Goal: Task Accomplishment & Management: Use online tool/utility

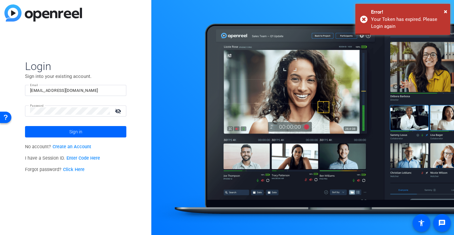
click at [83, 60] on span "Login" at bounding box center [75, 66] width 101 height 13
click at [82, 126] on span at bounding box center [75, 131] width 101 height 15
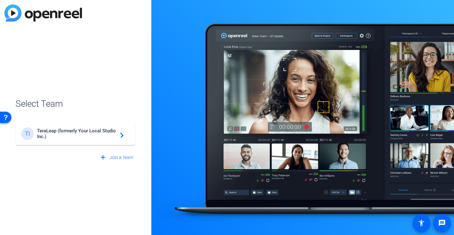
click at [82, 139] on div "TI TeraLeap (formerly Your Local Studio Inc.) navigate_next" at bounding box center [75, 133] width 109 height 13
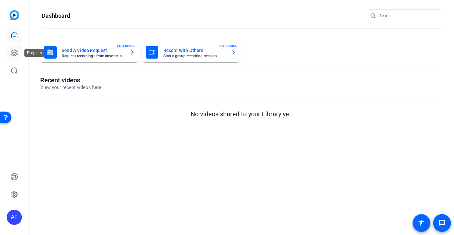
click at [12, 53] on icon at bounding box center [14, 53] width 8 height 8
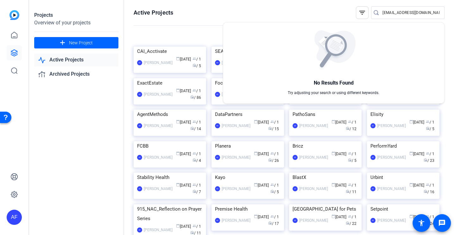
click at [242, 10] on div at bounding box center [227, 117] width 454 height 235
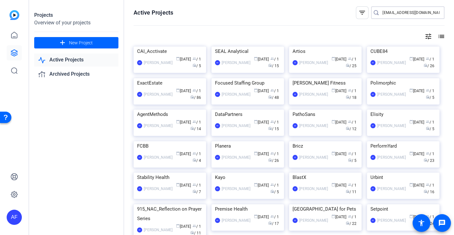
click at [386, 14] on input "[EMAIL_ADDRESS][DOMAIN_NAME]" at bounding box center [411, 13] width 57 height 8
type input "cai"
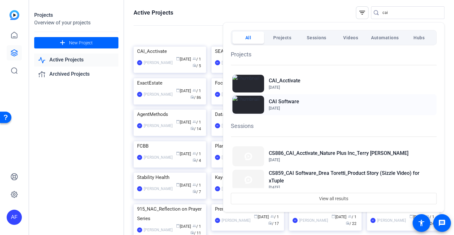
click at [286, 104] on h2 "CAI Software" at bounding box center [284, 102] width 30 height 8
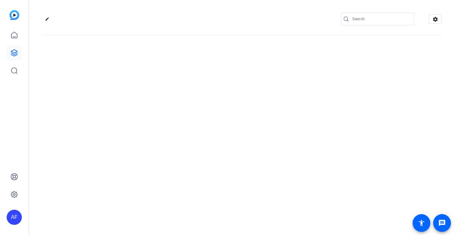
type input "[EMAIL_ADDRESS][DOMAIN_NAME]"
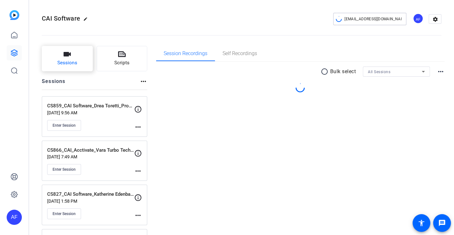
click at [56, 64] on body "AF CAI Software edit team@yourlocalstudio.com AF settings Sessions Scripts Sess…" at bounding box center [227, 117] width 454 height 235
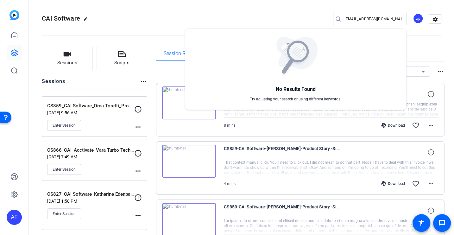
click at [213, 7] on div at bounding box center [227, 117] width 454 height 235
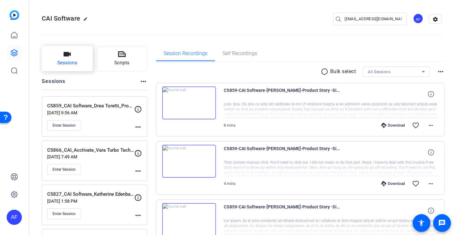
click at [71, 56] on button "Sessions" at bounding box center [67, 58] width 51 height 25
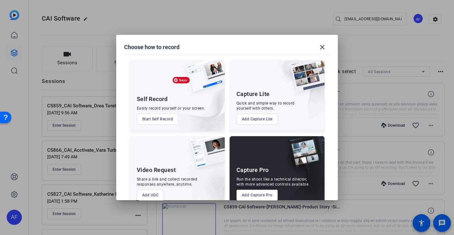
scroll to position [13, 0]
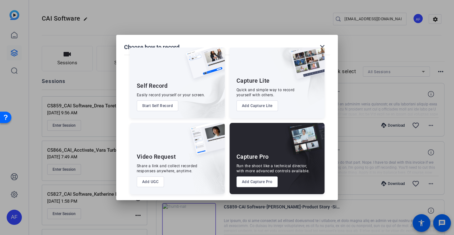
click at [265, 184] on button "Add Capture Pro" at bounding box center [257, 181] width 41 height 11
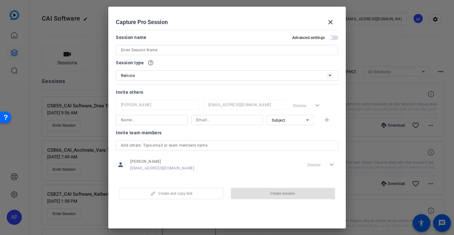
click at [153, 46] on div at bounding box center [227, 50] width 212 height 10
paste input "CS923_CAI Software_Smurfit [PERSON_NAME]"
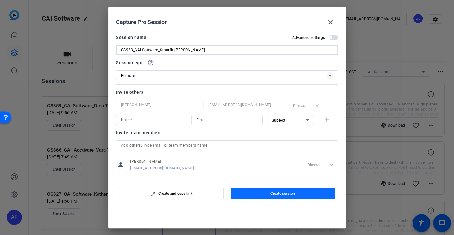
type input "CS923_CAI Software_Smurfit [PERSON_NAME]"
click at [260, 194] on span "button" at bounding box center [283, 193] width 105 height 15
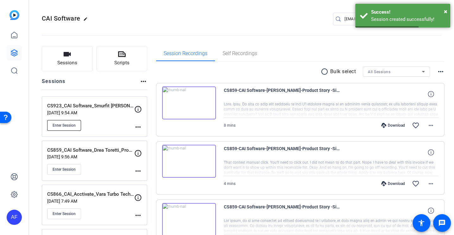
click at [74, 125] on span "Enter Session" at bounding box center [64, 125] width 23 height 5
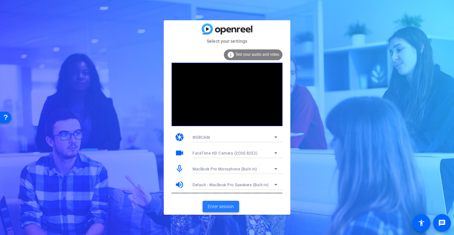
click at [212, 203] on span at bounding box center [221, 206] width 36 height 15
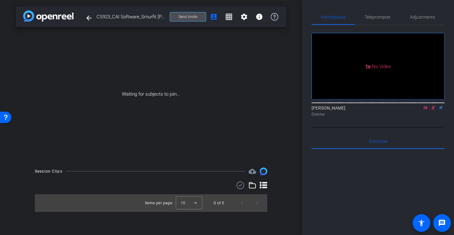
click at [181, 23] on span at bounding box center [188, 16] width 36 height 15
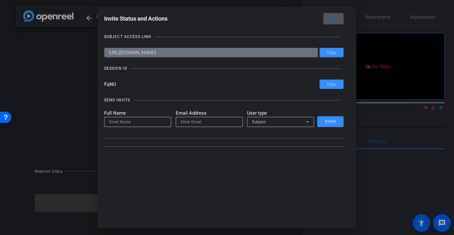
type input "[EMAIL_ADDRESS][DOMAIN_NAME]"
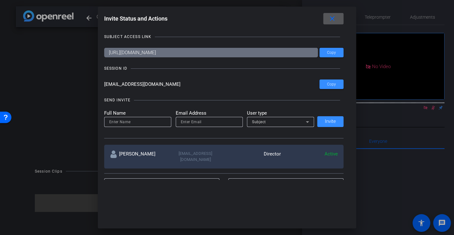
click at [120, 120] on input at bounding box center [137, 122] width 57 height 8
type input "Drea"
click at [199, 119] on input "email" at bounding box center [209, 122] width 57 height 8
click at [200, 119] on input "email" at bounding box center [209, 122] width 57 height 8
click at [193, 124] on input "email" at bounding box center [209, 122] width 57 height 8
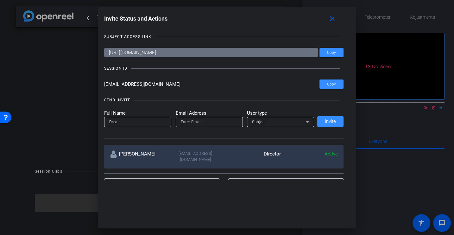
click at [203, 105] on div "SEND INVITE Full Name Drea Email Address User type Subject Invite" at bounding box center [224, 115] width 240 height 48
click at [185, 122] on input "email" at bounding box center [209, 122] width 57 height 8
paste input "[EMAIL_ADDRESS][DOMAIN_NAME]"
type input "[EMAIL_ADDRESS][DOMAIN_NAME]"
click at [263, 124] on span "Subject" at bounding box center [259, 122] width 14 height 4
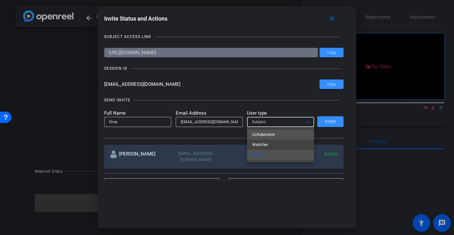
click at [260, 131] on span "Collaborator" at bounding box center [263, 135] width 23 height 8
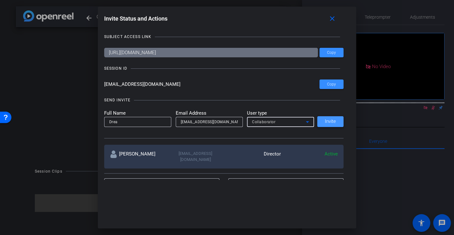
click at [328, 124] on span "Invite" at bounding box center [330, 121] width 11 height 5
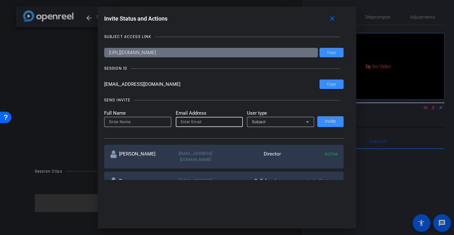
click at [196, 123] on input "email" at bounding box center [209, 122] width 57 height 8
paste input "[EMAIL_ADDRESS][DOMAIN_NAME]"
type input "[EMAIL_ADDRESS][DOMAIN_NAME]"
click at [112, 123] on input at bounding box center [137, 122] width 57 height 8
type input "F"
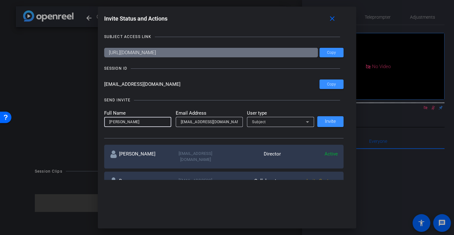
type input "[PERSON_NAME]"
click at [271, 123] on div "Subject" at bounding box center [279, 122] width 54 height 8
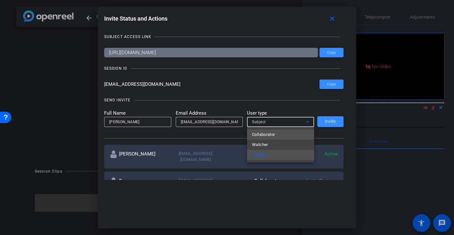
click at [268, 135] on span "Collaborator" at bounding box center [263, 135] width 23 height 8
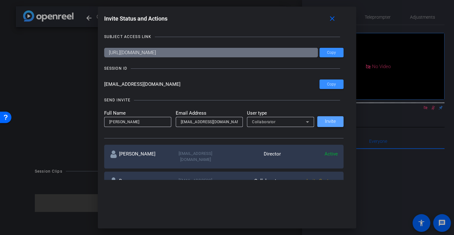
click at [331, 120] on span "Invite" at bounding box center [330, 121] width 11 height 5
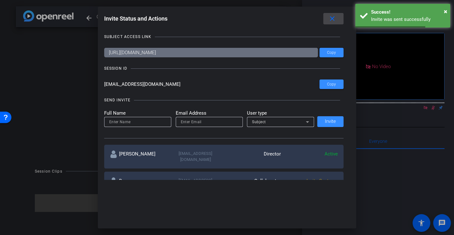
click at [327, 17] on span at bounding box center [333, 18] width 20 height 15
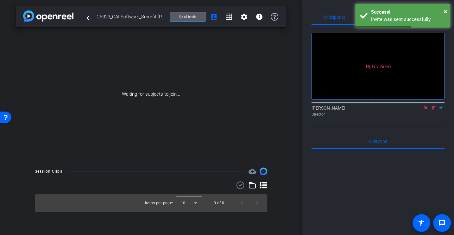
click at [186, 21] on span at bounding box center [188, 16] width 36 height 15
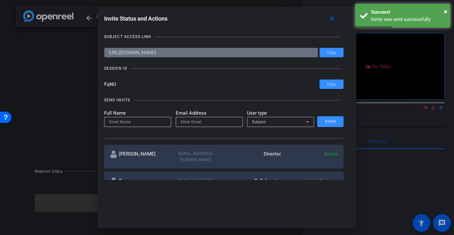
drag, startPoint x: 151, startPoint y: 86, endPoint x: 83, endPoint y: 84, distance: 68.4
click at [82, 84] on div "Invite Status and Actions close SUBJECT ACCESS LINK [URL][DOMAIN_NAME] Copy SES…" at bounding box center [227, 117] width 454 height 235
click at [328, 22] on span at bounding box center [333, 18] width 20 height 15
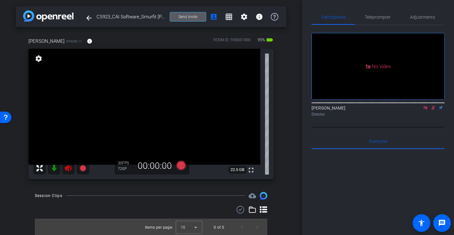
click at [170, 12] on button "Send invite" at bounding box center [188, 17] width 36 height 10
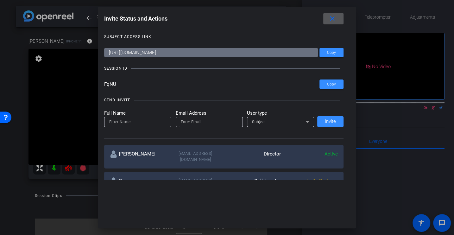
click at [335, 22] on span at bounding box center [333, 18] width 20 height 15
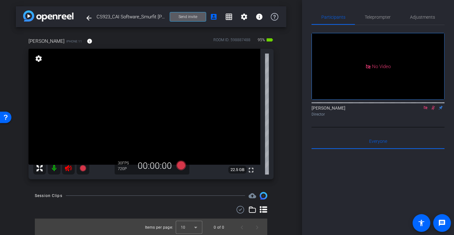
click at [332, 127] on div "No Video [PERSON_NAME] Director" at bounding box center [378, 76] width 133 height 102
click at [70, 167] on icon at bounding box center [68, 168] width 7 height 6
click at [425, 109] on icon at bounding box center [425, 107] width 3 height 3
click at [423, 111] on mat-icon at bounding box center [426, 108] width 8 height 6
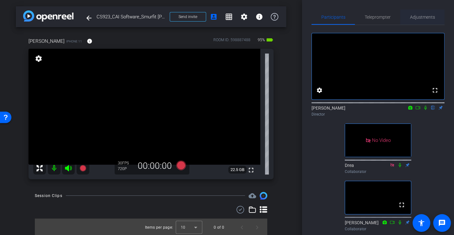
click at [416, 19] on span "Adjustments" at bounding box center [422, 17] width 25 height 4
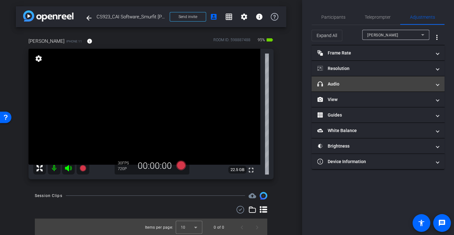
click at [347, 87] on mat-expansion-panel-header "headphone icon Audio" at bounding box center [378, 83] width 133 height 15
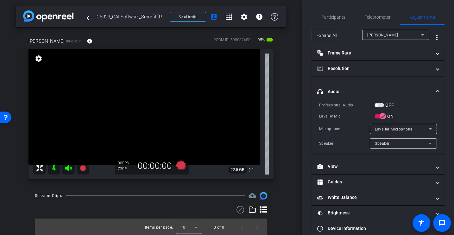
click at [340, 122] on div "Professional Audio OFF Lavalier Mic ON Microphone Lavalier Microphone Speaker S…" at bounding box center [378, 125] width 118 height 47
click at [336, 18] on span "Participants" at bounding box center [333, 17] width 24 height 4
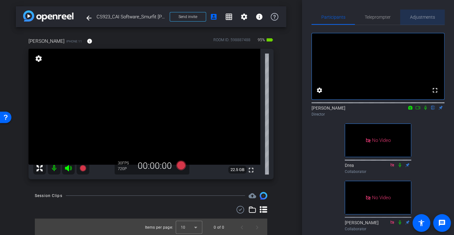
click at [425, 21] on span "Adjustments" at bounding box center [422, 17] width 25 height 15
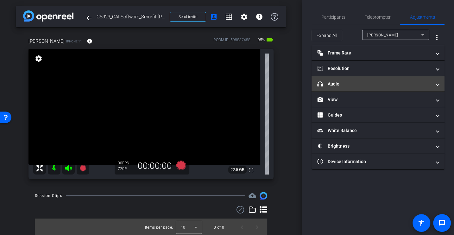
click at [352, 83] on mat-panel-title "headphone icon Audio" at bounding box center [374, 84] width 114 height 7
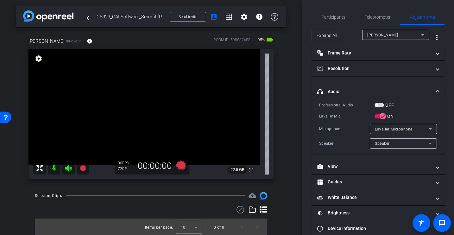
click at [337, 120] on div "Professional Audio OFF Lavalier Mic ON Microphone Lavalier Microphone Speaker S…" at bounding box center [378, 125] width 118 height 47
click at [328, 19] on span "Participants" at bounding box center [333, 17] width 24 height 4
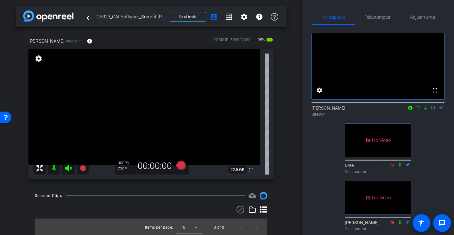
click at [296, 164] on div "arrow_back CS923_CAI Software_Smurfit [PERSON_NAME] Back to project Send invite…" at bounding box center [151, 117] width 302 height 235
click at [424, 12] on span "Adjustments" at bounding box center [422, 17] width 25 height 15
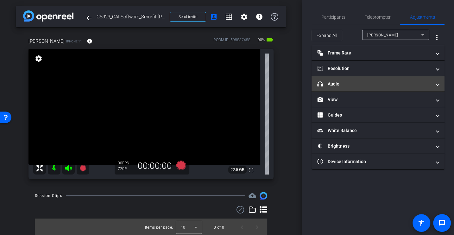
click at [328, 87] on mat-expansion-panel-header "headphone icon Audio" at bounding box center [378, 83] width 133 height 15
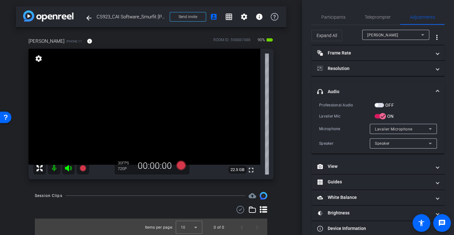
click at [347, 122] on div "Professional Audio OFF Lavalier Mic ON Microphone Lavalier Microphone Speaker S…" at bounding box center [378, 125] width 118 height 47
click at [352, 116] on div "Lavalier Mic" at bounding box center [346, 116] width 55 height 6
click at [330, 124] on div "Microphone Lavalier Microphone" at bounding box center [378, 129] width 118 height 10
click at [378, 106] on span "button" at bounding box center [376, 105] width 3 height 3
click at [333, 121] on div "Professional Audio OFF Lavalier Mic ON Microphone Lavalier Microphone Speaker S…" at bounding box center [378, 125] width 118 height 47
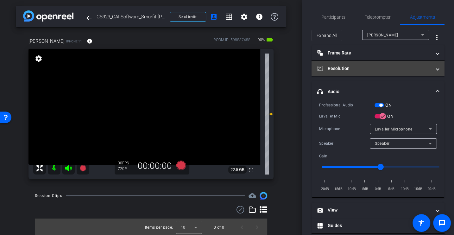
click at [343, 70] on mat-panel-title "Resolution" at bounding box center [374, 68] width 114 height 7
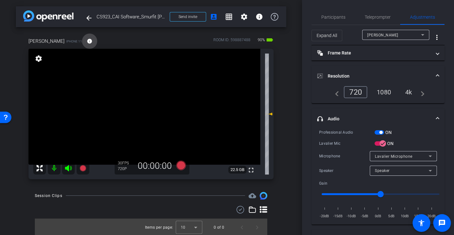
click at [87, 41] on mat-icon "info" at bounding box center [90, 41] width 6 height 6
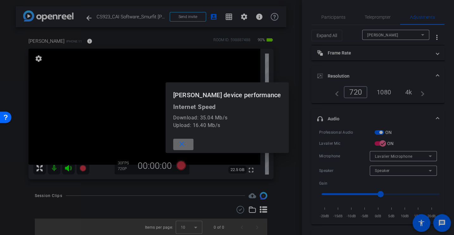
click at [194, 141] on span at bounding box center [183, 144] width 20 height 15
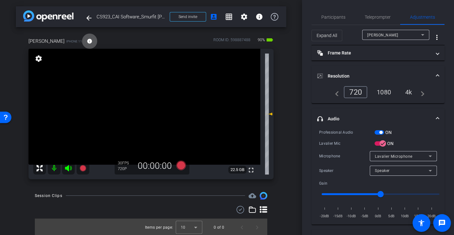
click at [412, 88] on div "4k" at bounding box center [409, 92] width 16 height 11
click at [338, 17] on span "Participants" at bounding box center [333, 17] width 24 height 4
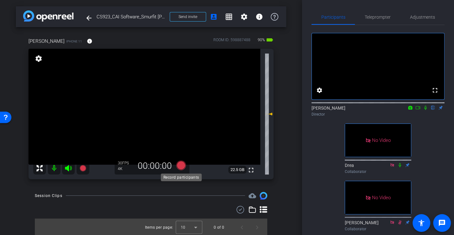
click at [181, 165] on icon at bounding box center [181, 165] width 10 height 10
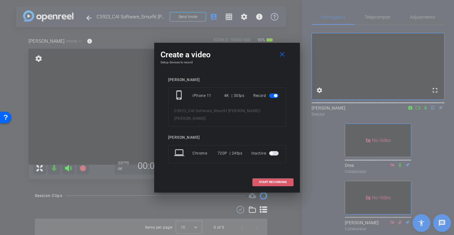
click at [269, 180] on span at bounding box center [273, 182] width 41 height 15
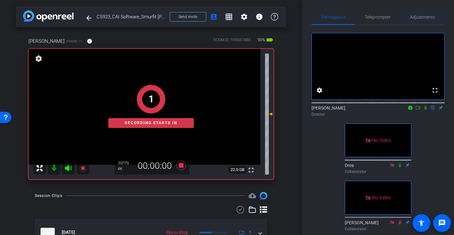
click at [423, 21] on span "Adjustments" at bounding box center [422, 17] width 25 height 15
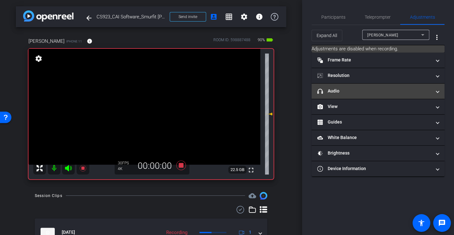
click at [336, 92] on mat-panel-title "headphone icon Audio" at bounding box center [374, 91] width 114 height 7
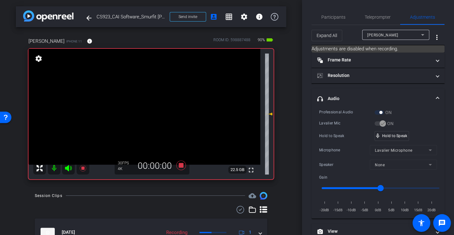
click at [339, 116] on div "Professional Audio ON Lavalier Mic ON Hold to Speak mic_none Hold to Speak Micr…" at bounding box center [378, 161] width 118 height 105
click at [335, 127] on div "Professional Audio ON Lavalier Mic ON Hold to Speak mic_none Hold to Speak Micr…" at bounding box center [378, 161] width 118 height 105
drag, startPoint x: 381, startPoint y: 187, endPoint x: 376, endPoint y: 187, distance: 5.7
type input "-2"
click at [376, 187] on input "range" at bounding box center [380, 188] width 131 height 14
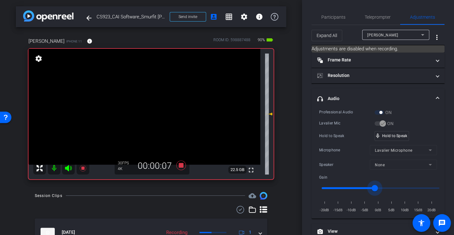
click at [340, 131] on div "Hold to Speak mic_none Hold to Speak" at bounding box center [378, 136] width 118 height 10
click at [338, 122] on div "Lavalier Mic" at bounding box center [346, 123] width 55 height 6
click at [335, 123] on div "Lavalier Mic" at bounding box center [346, 123] width 55 height 6
click at [183, 164] on icon at bounding box center [181, 166] width 10 height 10
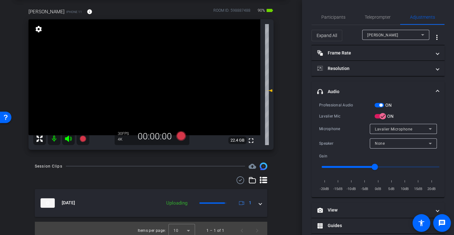
scroll to position [30, 0]
click at [337, 124] on div "Microphone Lavalier Microphone" at bounding box center [378, 129] width 118 height 10
click at [337, 16] on span "Participants" at bounding box center [333, 17] width 24 height 4
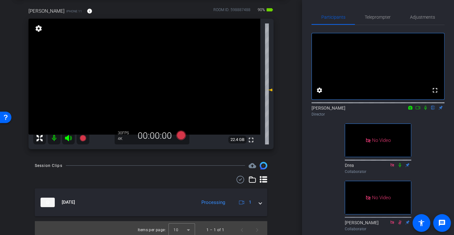
click at [290, 183] on div "arrow_back CS923_CAI Software_Smurfit [PERSON_NAME] Back to project Send invite…" at bounding box center [151, 87] width 302 height 235
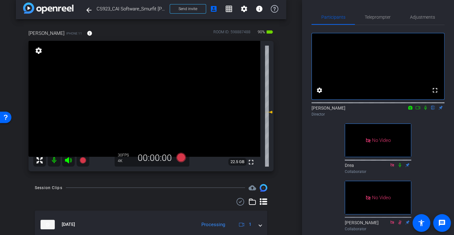
scroll to position [34, 0]
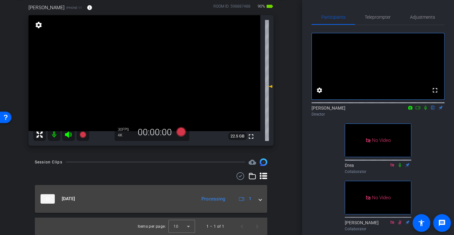
click at [259, 202] on mat-expansion-panel-header "[DATE] Processing 1" at bounding box center [151, 199] width 232 height 28
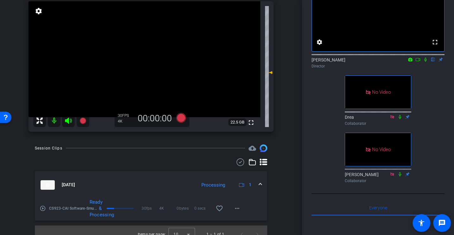
scroll to position [55, 0]
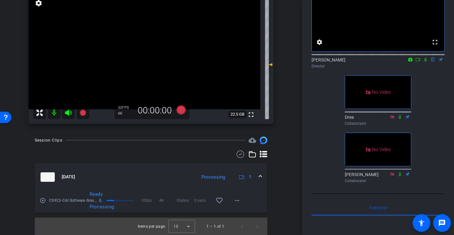
click at [43, 201] on mat-icon "play_circle_outline" at bounding box center [43, 200] width 6 height 6
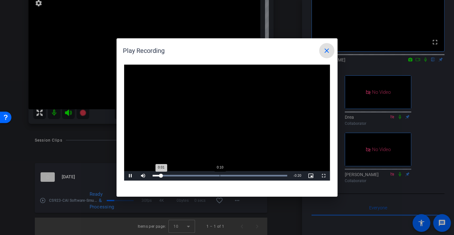
click at [220, 175] on div "Loaded : 100.00% 0:10 0:01" at bounding box center [220, 176] width 135 height 2
click at [323, 55] on span at bounding box center [326, 50] width 15 height 15
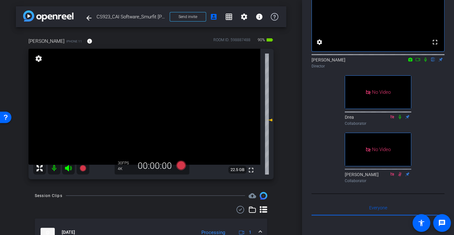
scroll to position [0, 0]
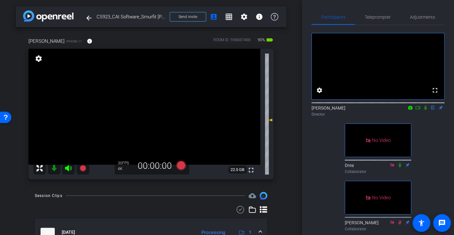
click at [431, 156] on div "fullscreen settings [PERSON_NAME] flip Director No Video Drea Collaborator No V…" at bounding box center [378, 129] width 133 height 209
click at [419, 18] on span "Adjustments" at bounding box center [422, 17] width 25 height 4
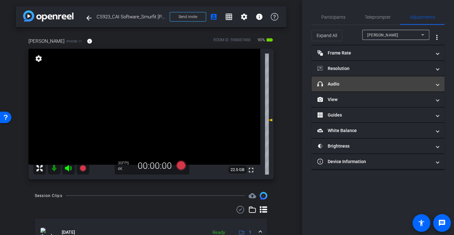
click at [339, 84] on mat-panel-title "headphone icon Audio" at bounding box center [374, 84] width 114 height 7
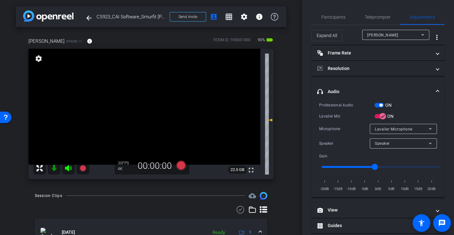
click at [341, 117] on div "Lavalier Mic" at bounding box center [346, 116] width 55 height 6
click at [180, 166] on icon at bounding box center [181, 165] width 10 height 10
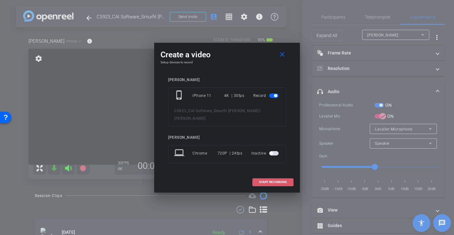
click at [272, 183] on span "START RECORDING" at bounding box center [273, 182] width 28 height 3
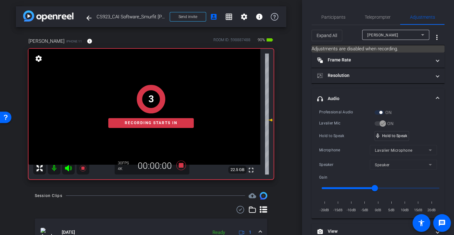
click at [345, 126] on div "Professional Audio ON Lavalier Mic ON Hold to Speak mic_none Hold to Speak Micr…" at bounding box center [378, 161] width 118 height 105
click at [341, 126] on div "Lavalier Mic" at bounding box center [346, 123] width 55 height 6
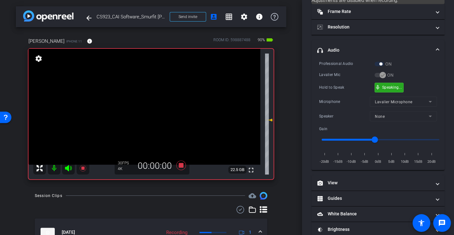
scroll to position [74, 0]
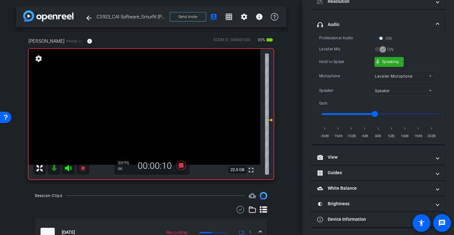
click at [335, 66] on div "Hold to Speak mic_none Speaking..." at bounding box center [378, 62] width 118 height 10
click at [335, 68] on div "Professional Audio ON Lavalier Mic ON Hold to Speak mic_none Hold to Speak Micr…" at bounding box center [378, 87] width 118 height 105
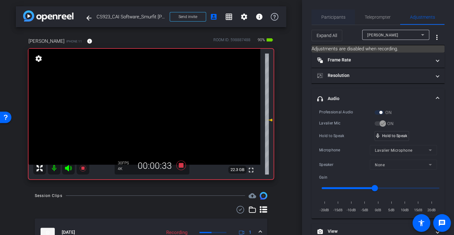
click at [333, 17] on span "Participants" at bounding box center [333, 17] width 24 height 4
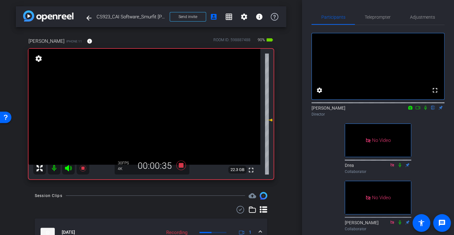
click at [416, 110] on icon at bounding box center [418, 107] width 5 height 4
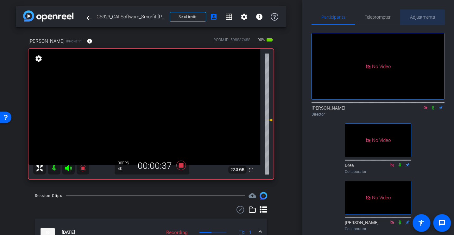
click at [417, 22] on span "Adjustments" at bounding box center [422, 17] width 25 height 15
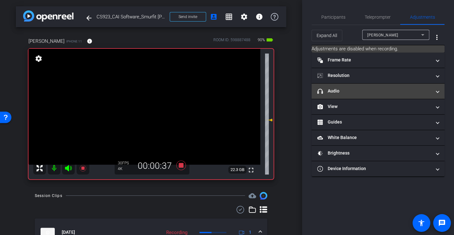
click at [351, 88] on mat-panel-title "headphone icon Audio" at bounding box center [374, 91] width 114 height 7
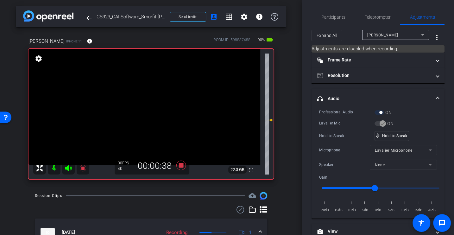
click at [336, 118] on div "Professional Audio ON Lavalier Mic ON Hold to Speak mic_none Hold to Speak Micr…" at bounding box center [378, 161] width 118 height 105
click at [334, 131] on div "Hold to Speak mic_none Hold to Speak" at bounding box center [378, 136] width 118 height 10
click at [332, 133] on div "Hold to Speak" at bounding box center [346, 136] width 55 height 6
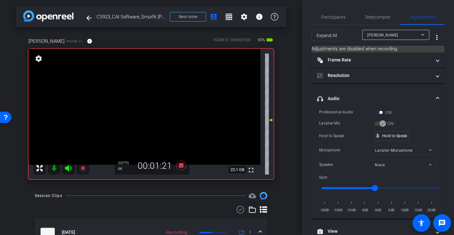
click at [332, 139] on div "Hold to Speak mic_none Hold to Speak" at bounding box center [378, 136] width 118 height 10
click at [334, 123] on div "Lavalier Mic" at bounding box center [346, 123] width 55 height 6
click at [335, 147] on div "Microphone" at bounding box center [344, 150] width 51 height 6
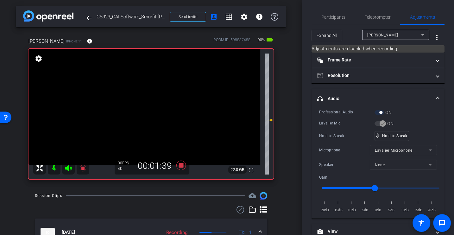
click at [338, 137] on div "Hold to Speak" at bounding box center [346, 136] width 55 height 6
click at [335, 136] on div "Hold to Speak" at bounding box center [346, 136] width 55 height 6
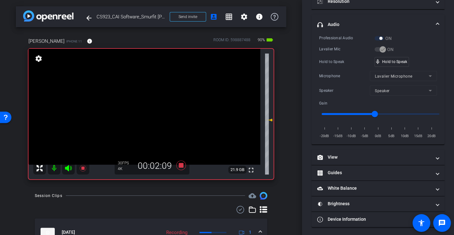
click at [329, 69] on div "Professional Audio ON Lavalier Mic ON Hold to Speak mic_none Hold to Speak Micr…" at bounding box center [378, 87] width 118 height 105
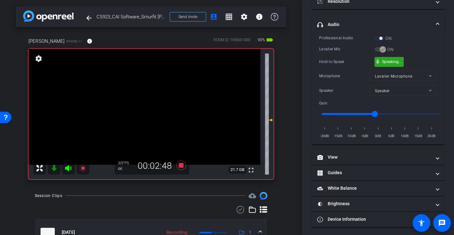
click at [333, 71] on div "Microphone Lavalier Microphone" at bounding box center [378, 76] width 118 height 10
click at [337, 68] on div "Professional Audio ON Lavalier Mic ON Hold to Speak mic_none Hold to Speak Micr…" at bounding box center [378, 87] width 118 height 105
click at [339, 66] on div "Hold to Speak mic_none Speaking..." at bounding box center [378, 62] width 118 height 10
click at [332, 67] on div "Professional Audio ON Lavalier Mic ON Hold to Speak mic_none Hold to Speak Micr…" at bounding box center [378, 87] width 118 height 105
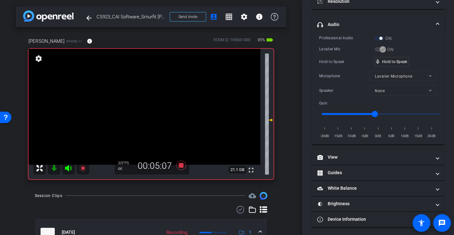
click at [347, 70] on div "Professional Audio ON Lavalier Mic ON Hold to Speak mic_none Hold to Speak Micr…" at bounding box center [378, 87] width 118 height 105
click at [337, 68] on div "Professional Audio ON Lavalier Mic ON Hold to Speak mic_none Hold to Speak Micr…" at bounding box center [378, 87] width 118 height 105
click at [347, 69] on div "Professional Audio ON Lavalier Mic ON Hold to Speak mic_none Hold to Speak Micr…" at bounding box center [378, 87] width 118 height 105
click at [343, 71] on div "Microphone Lavalier Microphone" at bounding box center [378, 76] width 118 height 10
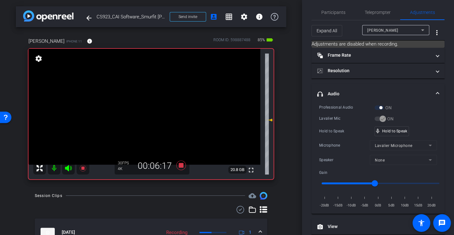
scroll to position [0, 0]
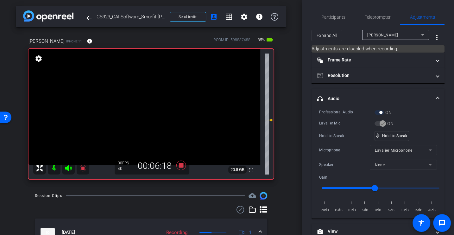
click at [331, 127] on div "Professional Audio ON Lavalier Mic ON Hold to Speak mic_none Hold to Speak Micr…" at bounding box center [378, 161] width 118 height 105
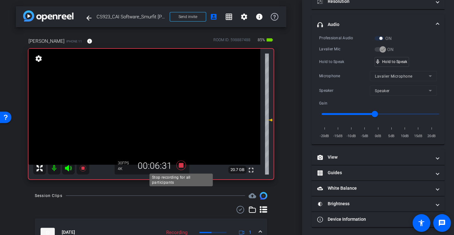
click at [181, 164] on icon at bounding box center [181, 166] width 10 height 10
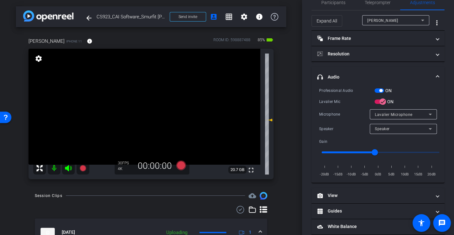
scroll to position [0, 0]
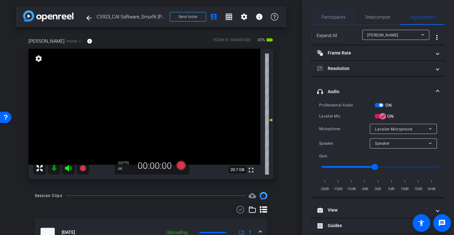
click at [324, 16] on span "Participants" at bounding box center [333, 17] width 24 height 4
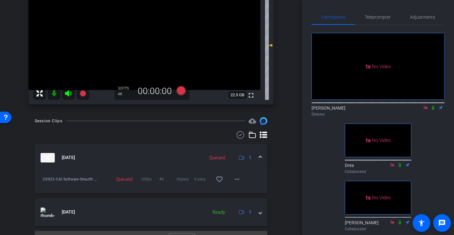
scroll to position [82, 0]
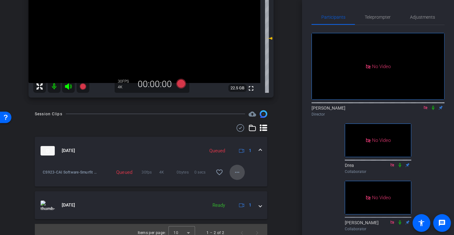
click at [238, 171] on mat-icon "more_horiz" at bounding box center [237, 173] width 8 height 8
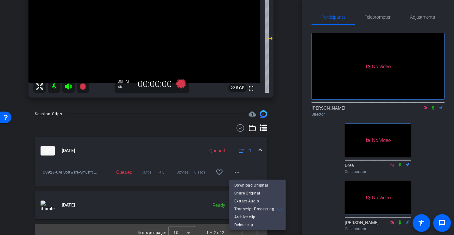
click at [294, 144] on div at bounding box center [227, 117] width 454 height 235
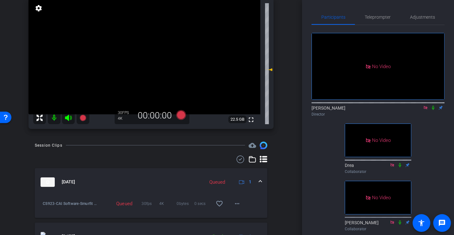
scroll to position [47, 0]
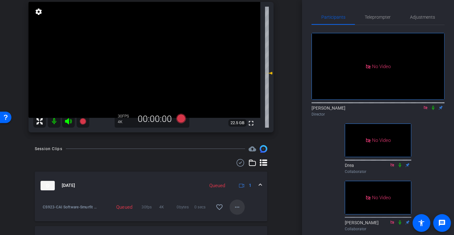
click at [233, 208] on mat-icon "more_horiz" at bounding box center [237, 207] width 8 height 8
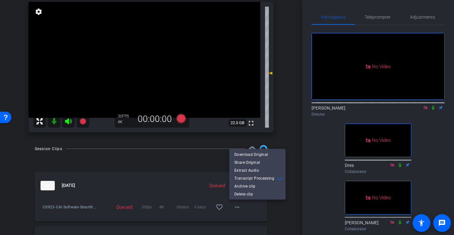
click at [195, 166] on div at bounding box center [227, 117] width 454 height 235
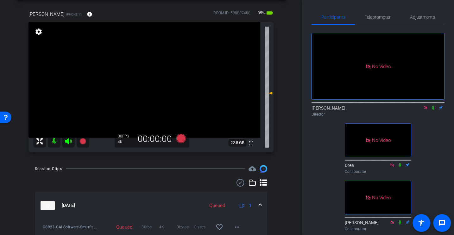
scroll to position [0, 0]
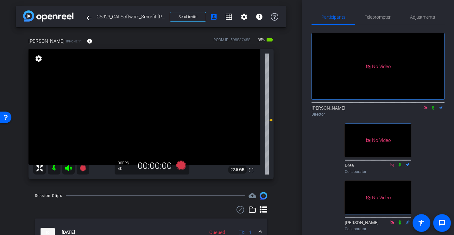
click at [281, 170] on div "[PERSON_NAME] iPhone 11 info ROOM ID: 598887488 85% battery_std fullscreen sett…" at bounding box center [151, 106] width 270 height 158
click at [422, 19] on span "Adjustments" at bounding box center [422, 17] width 25 height 4
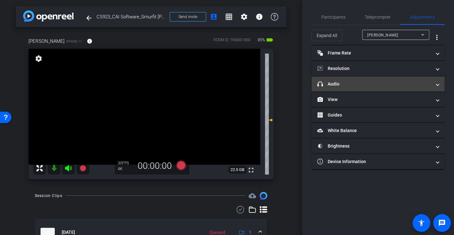
click at [348, 81] on mat-panel-title "headphone icon Audio" at bounding box center [374, 84] width 114 height 7
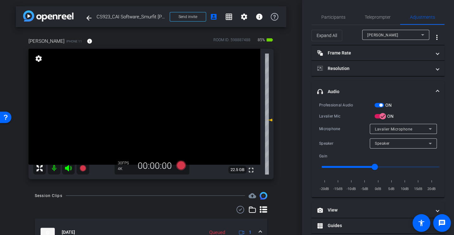
click at [325, 131] on div "Microphone" at bounding box center [344, 129] width 51 height 6
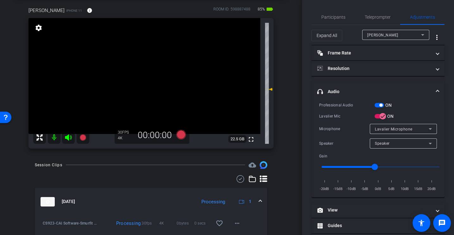
scroll to position [29, 0]
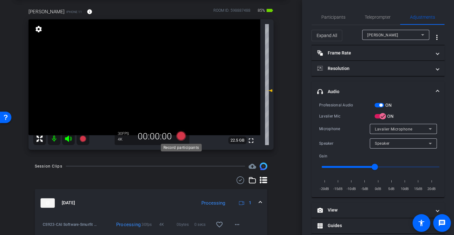
click at [181, 137] on icon at bounding box center [181, 136] width 10 height 10
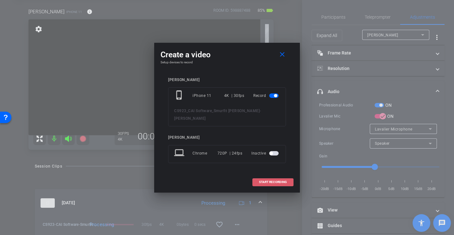
click at [274, 181] on span "START RECORDING" at bounding box center [273, 182] width 28 height 3
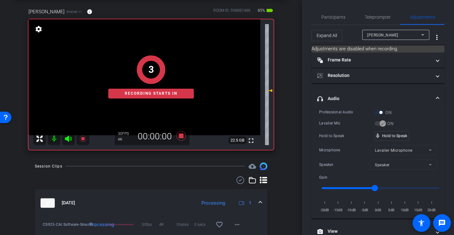
click at [335, 121] on div "Lavalier Mic" at bounding box center [346, 123] width 55 height 6
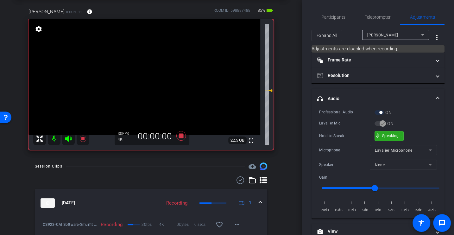
scroll to position [74, 0]
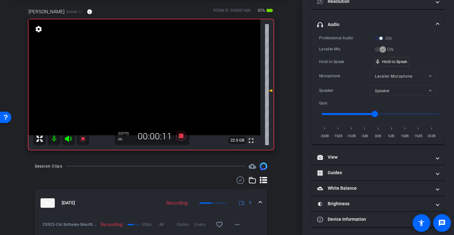
click at [291, 71] on div "arrow_back CS923_CAI Software_Smurfit [PERSON_NAME] Back to project Send invite…" at bounding box center [151, 88] width 302 height 235
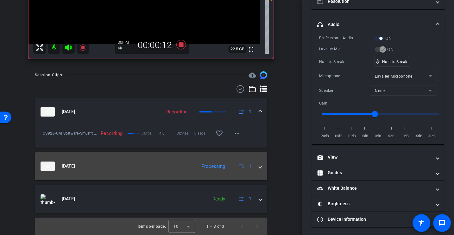
scroll to position [120, 0]
click at [257, 169] on div "[DATE] Processing 1" at bounding box center [150, 167] width 219 height 10
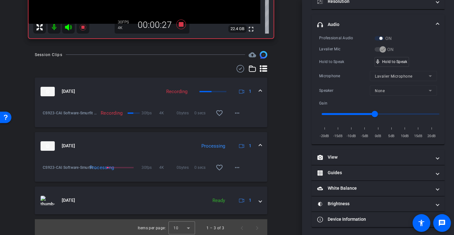
scroll to position [143, 0]
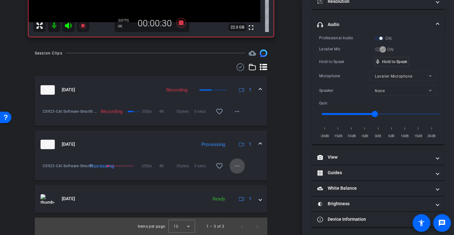
click at [239, 169] on mat-icon "more_horiz" at bounding box center [237, 166] width 8 height 8
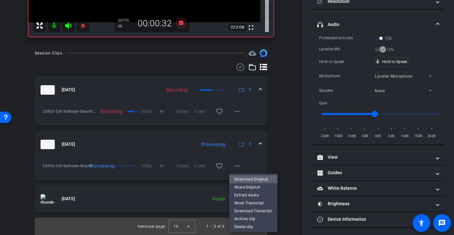
click at [257, 181] on span "Download Original" at bounding box center [253, 179] width 38 height 8
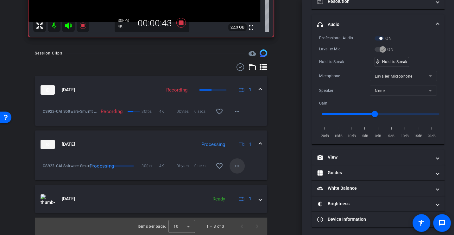
scroll to position [0, 0]
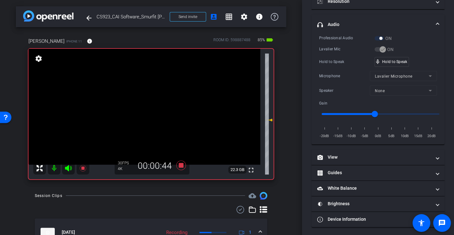
click at [330, 75] on div "Microphone" at bounding box center [344, 76] width 51 height 6
click at [331, 67] on div "Professional Audio ON Lavalier Mic ON Hold to Speak mic_none Hold to Speak Micr…" at bounding box center [378, 87] width 118 height 105
click at [336, 68] on div "Professional Audio ON Lavalier Mic ON Hold to Speak mic_none Hold to Speak Micr…" at bounding box center [378, 87] width 118 height 105
click at [345, 66] on div "Professional Audio ON Lavalier Mic ON Hold to Speak mic_none Hold to Speak Micr…" at bounding box center [378, 87] width 118 height 105
click at [343, 51] on div "Lavalier Mic" at bounding box center [346, 49] width 55 height 6
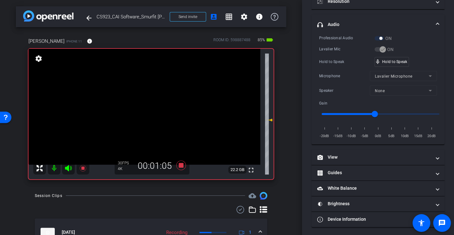
click at [337, 69] on div "Professional Audio ON Lavalier Mic ON Hold to Speak mic_none Hold to Speak Micr…" at bounding box center [378, 87] width 118 height 105
click at [436, 57] on div "Hold to Speak mic_none Speaking..." at bounding box center [378, 62] width 118 height 10
click at [336, 73] on div "Microphone" at bounding box center [344, 76] width 51 height 6
click at [341, 69] on div "Professional Audio ON Lavalier Mic ON Hold to Speak mic_none Hold to Speak Micr…" at bounding box center [378, 87] width 118 height 105
click at [338, 57] on div "Hold to Speak mic_none Hold to Speak" at bounding box center [378, 62] width 118 height 10
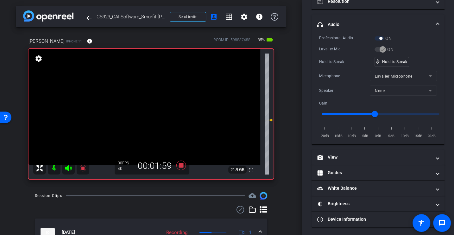
click at [336, 64] on div "Hold to Speak" at bounding box center [346, 62] width 55 height 6
click at [333, 62] on div "Hold to Speak" at bounding box center [346, 62] width 55 height 6
click at [330, 62] on div "Hold to Speak" at bounding box center [346, 62] width 55 height 6
click at [332, 57] on div "Hold to Speak mic_none Hold to Speak" at bounding box center [378, 62] width 118 height 10
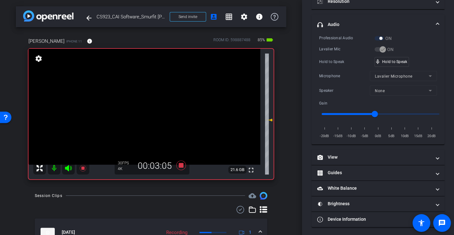
click at [332, 57] on div "Hold to Speak mic_none Hold to Speak" at bounding box center [378, 62] width 118 height 10
click at [335, 65] on div "Hold to Speak mic_none Hold to Speak" at bounding box center [378, 62] width 118 height 10
click at [341, 75] on div "Microphone" at bounding box center [344, 76] width 51 height 6
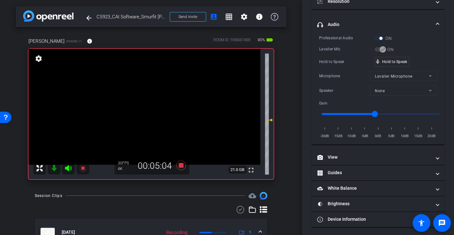
click at [337, 53] on div "Professional Audio ON Lavalier Mic ON Hold to Speak mic_none Hold to Speak Micr…" at bounding box center [378, 87] width 118 height 105
click at [348, 75] on div "Microphone" at bounding box center [344, 76] width 51 height 6
click at [332, 77] on div "Microphone" at bounding box center [344, 76] width 51 height 6
click at [338, 65] on div "Hold to Speak mic_none Hold to Speak" at bounding box center [378, 62] width 118 height 10
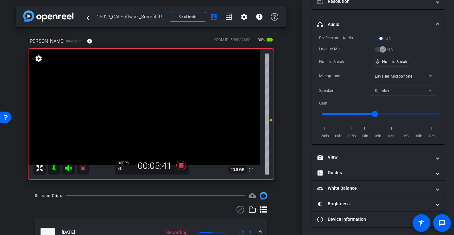
click at [338, 64] on div "Hold to Speak mic_none Hold to Speak" at bounding box center [378, 62] width 118 height 10
click at [339, 54] on div "Professional Audio ON Lavalier Mic ON Hold to Speak mic_none Hold to Speak Micr…" at bounding box center [378, 87] width 118 height 105
click at [348, 68] on div "Professional Audio ON Lavalier Mic ON Hold to Speak mic_none Hold to Speak Micr…" at bounding box center [378, 87] width 118 height 105
click at [343, 69] on div "Professional Audio ON Lavalier Mic ON Hold to Speak mic_none Hold to Speak Micr…" at bounding box center [378, 87] width 118 height 105
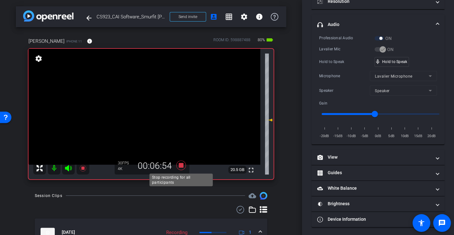
click at [181, 165] on icon at bounding box center [181, 166] width 10 height 10
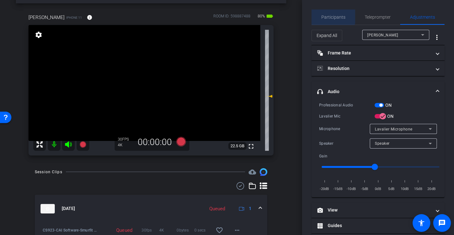
click at [329, 13] on span "Participants" at bounding box center [333, 17] width 24 height 15
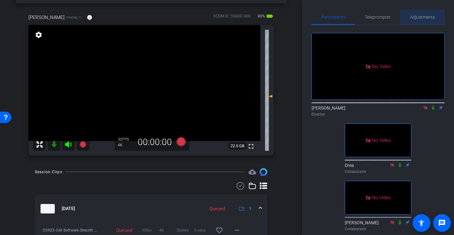
click at [416, 20] on span "Adjustments" at bounding box center [422, 17] width 25 height 15
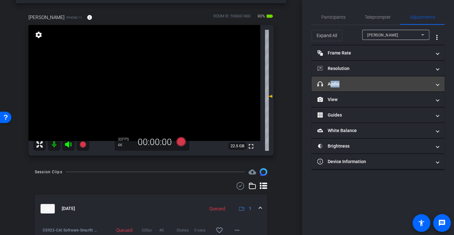
click at [337, 86] on mat-panel-title "headphone icon Audio" at bounding box center [374, 84] width 114 height 7
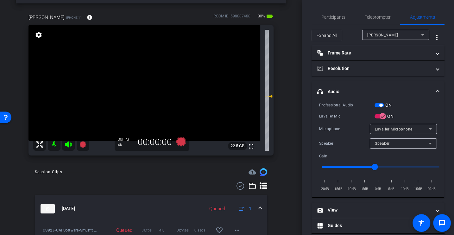
click at [337, 109] on div "Professional Audio ON Lavalier Mic ON Microphone Lavalier Microphone Speaker Sp…" at bounding box center [378, 147] width 118 height 91
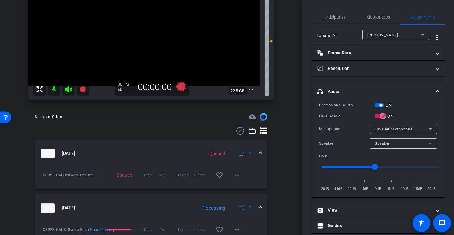
scroll to position [38, 0]
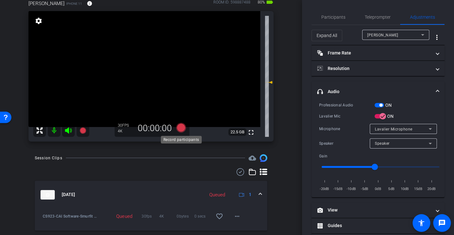
click at [182, 130] on icon at bounding box center [181, 128] width 10 height 10
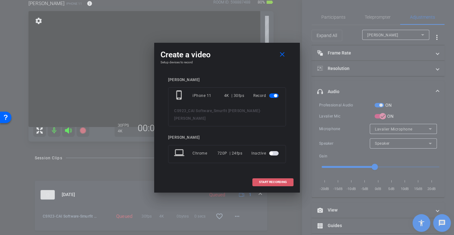
click at [268, 181] on span "START RECORDING" at bounding box center [273, 182] width 28 height 3
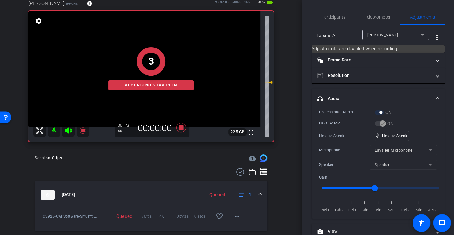
click at [328, 125] on div "Lavalier Mic" at bounding box center [346, 123] width 55 height 6
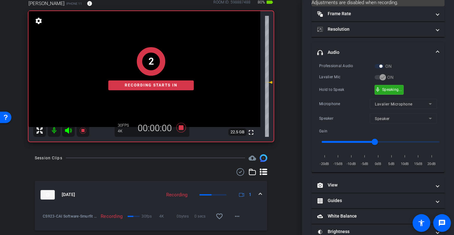
scroll to position [74, 0]
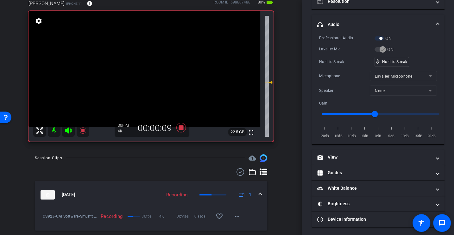
click at [344, 59] on div "Hold to Speak" at bounding box center [346, 62] width 55 height 6
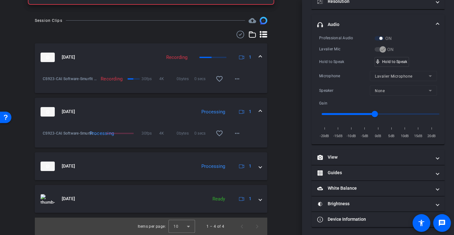
scroll to position [0, 0]
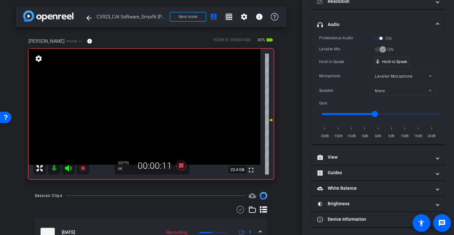
click at [351, 67] on div "Professional Audio ON Lavalier Mic ON Hold to Speak mic_none Hold to Speak Micr…" at bounding box center [378, 87] width 118 height 105
click at [341, 52] on div "Professional Audio ON Lavalier Mic ON Hold to Speak mic_none Hold to Speak Micr…" at bounding box center [378, 87] width 118 height 105
click at [337, 77] on div "Microphone" at bounding box center [344, 76] width 51 height 6
click at [336, 69] on div "Professional Audio ON Lavalier Mic ON Hold to Speak mic_none Hold to Speak Micr…" at bounding box center [378, 87] width 118 height 105
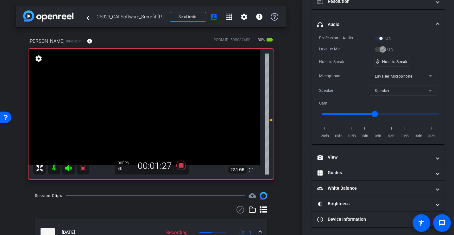
click at [336, 69] on div "Professional Audio ON Lavalier Mic ON Hold to Speak mic_none Hold to Speak Micr…" at bounding box center [378, 87] width 118 height 105
click at [337, 69] on div "Professional Audio ON Lavalier Mic ON Hold to Speak mic_none Hold to Speak Micr…" at bounding box center [378, 87] width 118 height 105
click at [339, 74] on div "Microphone" at bounding box center [344, 76] width 51 height 6
click at [336, 62] on div "Hold to Speak" at bounding box center [346, 62] width 55 height 6
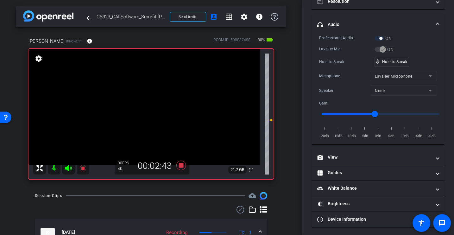
click at [336, 62] on div "Hold to Speak" at bounding box center [346, 62] width 55 height 6
click at [338, 66] on div "Professional Audio ON Lavalier Mic ON Hold to Speak mic_none Hold to Speak Micr…" at bounding box center [378, 87] width 118 height 105
click at [340, 66] on div "Professional Audio ON Lavalier Mic ON Hold to Speak mic_none Hold to Speak Micr…" at bounding box center [378, 87] width 118 height 105
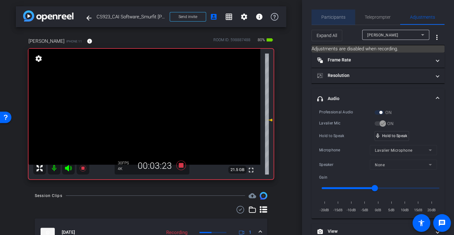
click at [334, 16] on span "Participants" at bounding box center [333, 17] width 24 height 4
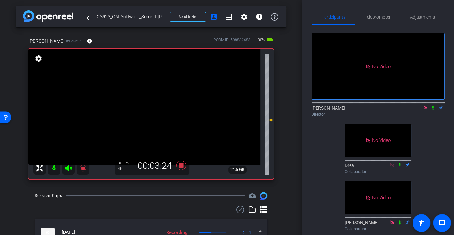
click at [434, 105] on icon at bounding box center [433, 107] width 5 height 4
click at [434, 106] on icon at bounding box center [433, 108] width 3 height 4
click at [416, 18] on span "Adjustments" at bounding box center [422, 17] width 25 height 4
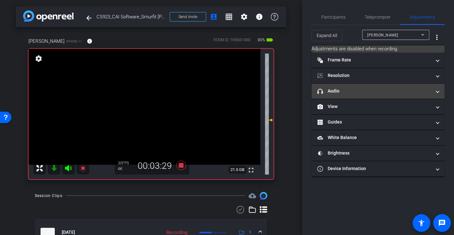
click at [334, 88] on mat-panel-title "headphone icon Audio" at bounding box center [374, 91] width 114 height 7
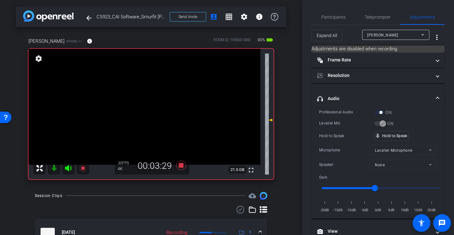
click at [334, 120] on div "Lavalier Mic" at bounding box center [346, 123] width 55 height 6
click at [333, 124] on div "Lavalier Mic" at bounding box center [346, 123] width 55 height 6
click at [336, 133] on div "Hold to Speak" at bounding box center [346, 136] width 55 height 6
click at [335, 126] on div "Lavalier Mic" at bounding box center [346, 123] width 55 height 6
click at [330, 118] on div "Professional Audio ON Lavalier Mic ON Hold to Speak mic_none Hold to Speak Micr…" at bounding box center [378, 161] width 118 height 105
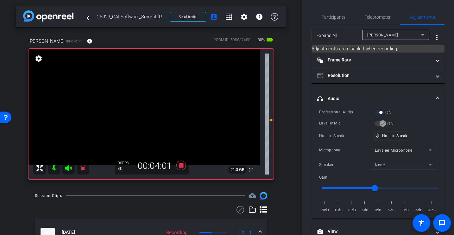
click at [330, 118] on div "Professional Audio ON Lavalier Mic ON Hold to Speak mic_none Hold to Speak Micr…" at bounding box center [378, 161] width 118 height 105
click at [338, 130] on div "Professional Audio ON Lavalier Mic ON Hold to Speak mic_none Hold to Speak Micr…" at bounding box center [378, 161] width 118 height 105
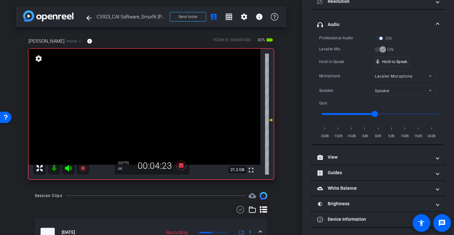
click at [340, 59] on div "Hold to Speak" at bounding box center [346, 62] width 55 height 6
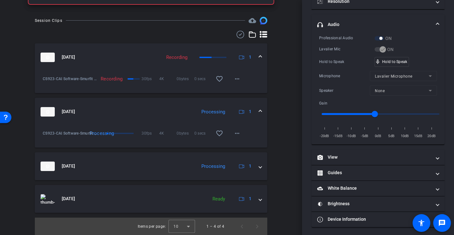
scroll to position [0, 0]
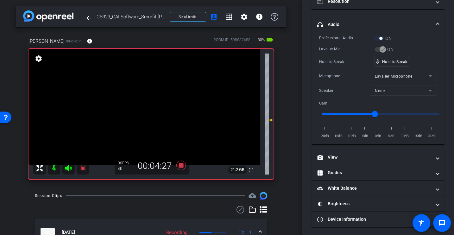
click at [328, 60] on div "Hold to Speak" at bounding box center [346, 62] width 55 height 6
click at [340, 80] on div "Microphone Lavalier Microphone" at bounding box center [378, 76] width 118 height 10
click at [342, 40] on div "Professional Audio" at bounding box center [346, 38] width 55 height 6
click at [340, 63] on div "Hold to Speak" at bounding box center [346, 62] width 55 height 6
click at [333, 57] on div "Hold to Speak mic_none Hold to Speak" at bounding box center [378, 62] width 118 height 10
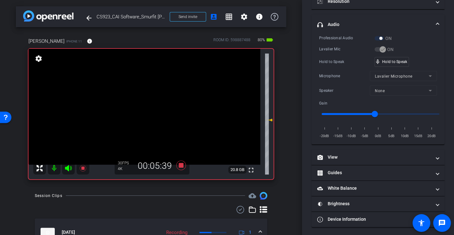
click at [343, 71] on div "Microphone Lavalier Microphone" at bounding box center [378, 76] width 118 height 10
click at [182, 166] on icon at bounding box center [181, 166] width 10 height 10
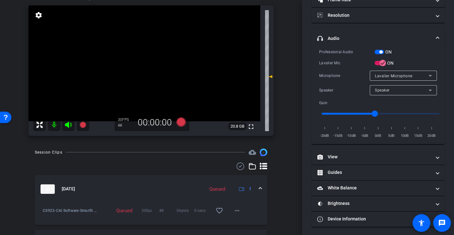
scroll to position [32, 0]
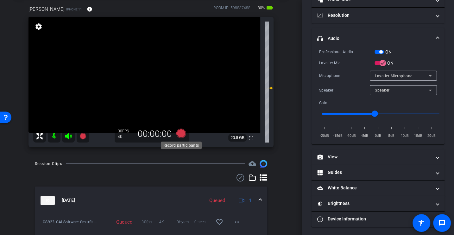
click at [174, 134] on icon at bounding box center [181, 133] width 15 height 11
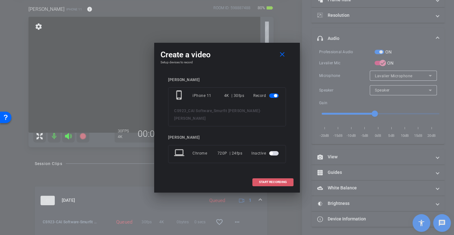
click at [255, 182] on span at bounding box center [273, 182] width 41 height 15
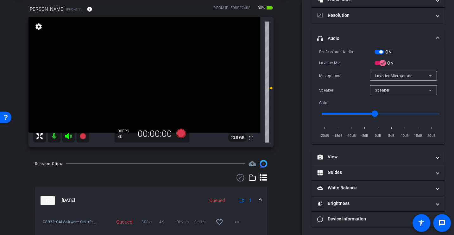
scroll to position [74, 0]
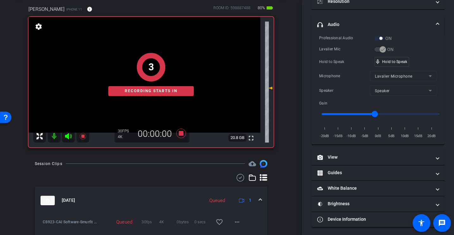
click at [331, 76] on div "Microphone" at bounding box center [344, 76] width 51 height 6
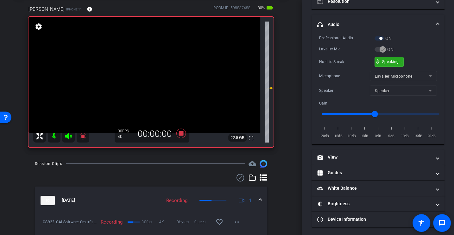
scroll to position [0, 0]
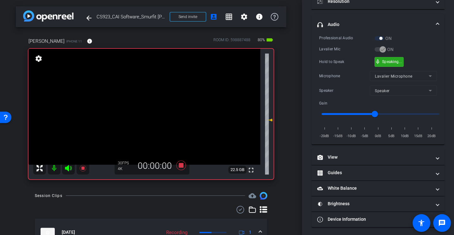
click at [345, 53] on div "Professional Audio ON Lavalier Mic ON Hold to Speak mic_none Speaking... Microp…" at bounding box center [378, 87] width 118 height 105
click at [345, 53] on div "Professional Audio ON Lavalier Mic ON Hold to Speak mic_none Hold to Speak Micr…" at bounding box center [378, 87] width 118 height 105
click at [345, 59] on div "Hold to Speak" at bounding box center [346, 62] width 55 height 6
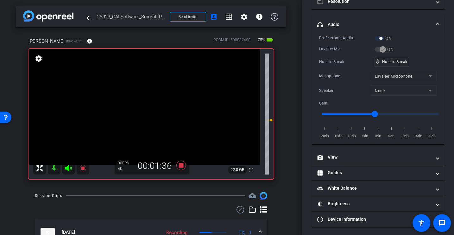
click at [345, 59] on div "Hold to Speak" at bounding box center [346, 62] width 55 height 6
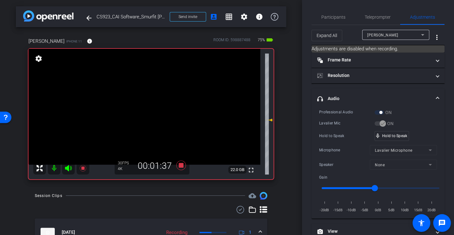
click at [352, 130] on div "Professional Audio ON Lavalier Mic ON Hold to Speak mic_none Hold to Speak Micr…" at bounding box center [378, 161] width 118 height 105
click at [337, 121] on div "Lavalier Mic" at bounding box center [346, 123] width 55 height 6
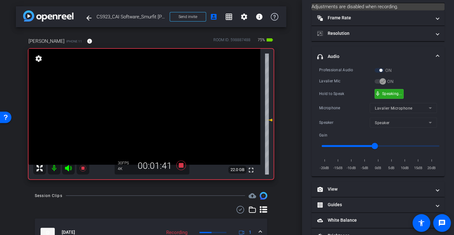
scroll to position [74, 0]
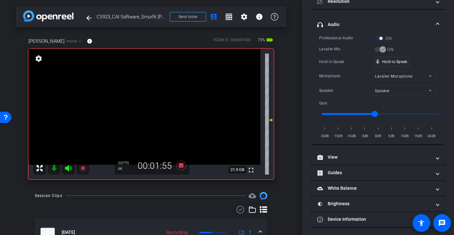
click at [337, 69] on div "Professional Audio ON Lavalier Mic ON Hold to Speak mic_none Hold to Speak Micr…" at bounding box center [378, 87] width 118 height 105
click at [338, 70] on div "Professional Audio ON Lavalier Mic ON Hold to Speak mic_none Hold to Speak Micr…" at bounding box center [378, 87] width 118 height 105
click at [343, 60] on div "Hold to Speak" at bounding box center [346, 62] width 55 height 6
click at [339, 67] on div "Professional Audio ON Lavalier Mic ON Hold to Speak mic_none Hold to Speak Micr…" at bounding box center [378, 87] width 118 height 105
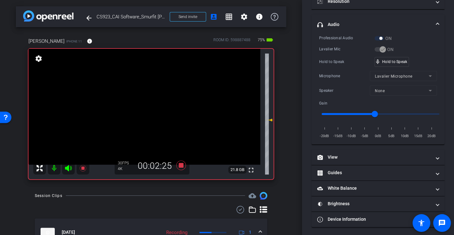
click at [339, 67] on div "Professional Audio ON Lavalier Mic ON Hold to Speak mic_none Hold to Speak Micr…" at bounding box center [378, 87] width 118 height 105
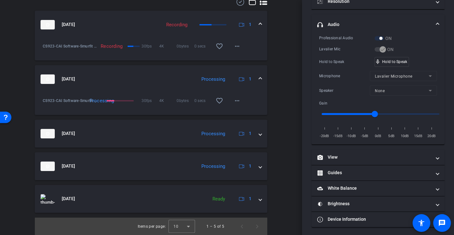
scroll to position [0, 0]
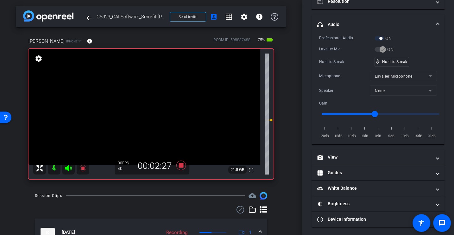
click at [335, 71] on div "Microphone Lavalier Microphone" at bounding box center [378, 76] width 118 height 10
click at [344, 53] on div "Professional Audio ON Lavalier Mic ON Hold to Speak mic_none Hold to Speak Micr…" at bounding box center [378, 87] width 118 height 105
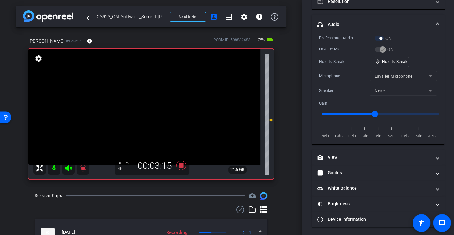
click at [340, 61] on div "Hold to Speak" at bounding box center [346, 62] width 55 height 6
click at [331, 63] on div "Hold to Speak" at bounding box center [346, 62] width 55 height 6
click at [180, 165] on icon at bounding box center [181, 166] width 10 height 10
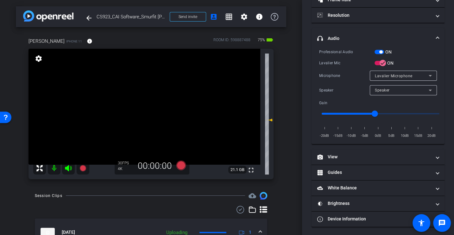
click at [334, 71] on div "Microphone Lavalier Microphone" at bounding box center [378, 76] width 118 height 10
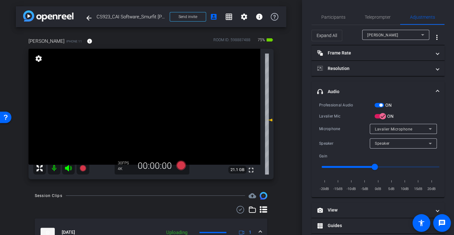
click at [330, 9] on div "Participants Teleprompter Adjustments [PERSON_NAME] Director Drea Collaborator …" at bounding box center [378, 117] width 152 height 235
click at [331, 15] on span "Participants" at bounding box center [333, 17] width 24 height 4
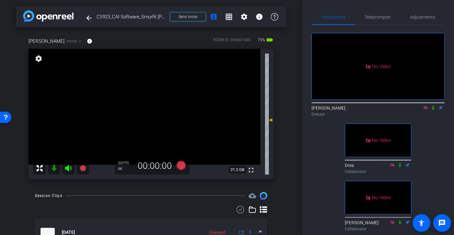
click at [427, 106] on icon at bounding box center [425, 107] width 3 height 3
click at [416, 110] on icon at bounding box center [418, 107] width 5 height 4
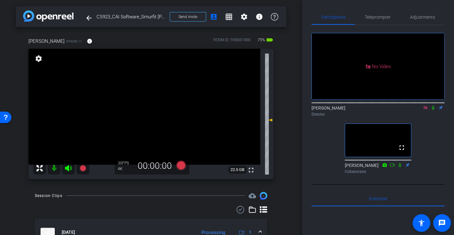
click at [431, 110] on icon at bounding box center [433, 107] width 5 height 4
